Goal: Check status

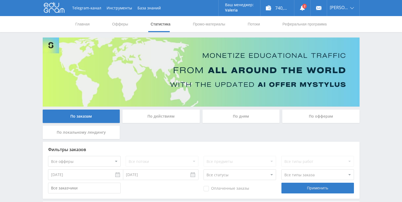
scroll to position [5, 0]
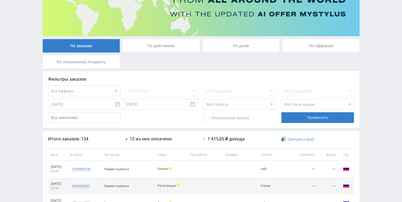
scroll to position [143, 0]
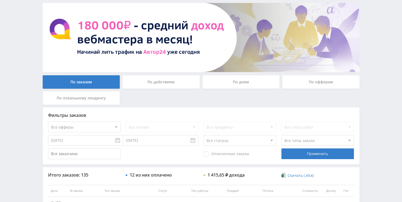
scroll to position [39, 0]
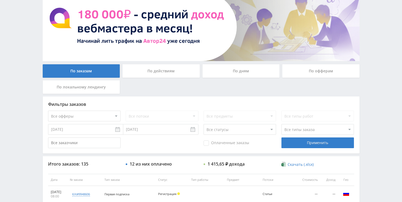
click at [230, 72] on div "По дням" at bounding box center [240, 70] width 77 height 13
click at [0, 0] on input "По дням" at bounding box center [0, 0] width 0 height 0
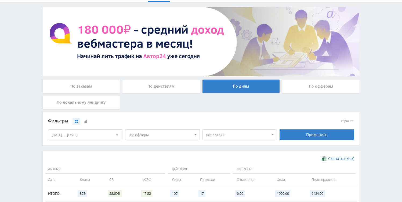
scroll to position [0, 0]
